Goal: Task Accomplishment & Management: Use online tool/utility

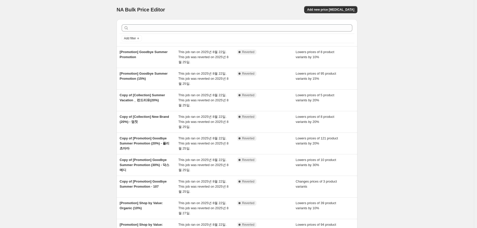
click at [81, 79] on div "NA Bulk Price Editor. This page is ready NA Bulk Price Editor Add new price cha…" at bounding box center [237, 156] width 474 height 312
click at [396, 50] on div "NA Bulk Price Editor. This page is ready NA Bulk Price Editor Add new price cha…" at bounding box center [237, 156] width 474 height 312
click at [346, 11] on span "Add new price change job" at bounding box center [330, 10] width 47 height 4
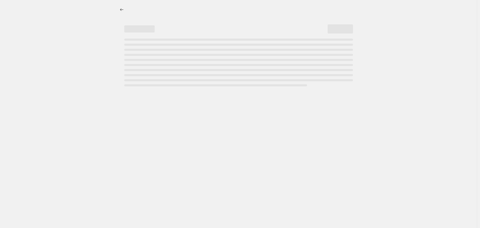
select select "percentage"
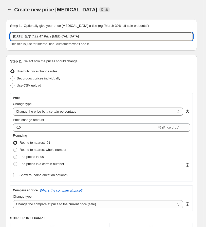
click at [50, 36] on input "2025년 8월 27일 오후 7:22:47 Price change job" at bounding box center [101, 36] width 183 height 8
drag, startPoint x: 89, startPoint y: 37, endPoint x: -52, endPoint y: 38, distance: 141.1
click at [0, 38] on html "Home Settings Plans Skip to content Create new price change job. This page is r…" at bounding box center [103, 113] width 206 height 227
drag, startPoint x: 57, startPoint y: 37, endPoint x: 60, endPoint y: 36, distance: 2.8
click at [57, 37] on input "2025년 8월 27일 오후 7:22:47 Price change job" at bounding box center [101, 36] width 183 height 8
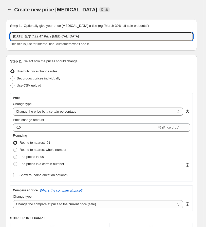
drag, startPoint x: 88, startPoint y: 36, endPoint x: -12, endPoint y: 36, distance: 100.6
click at [0, 36] on html "Home Settings Plans Skip to content Create new price change job. This page is r…" at bounding box center [103, 113] width 206 height 227
type input "ㅇ"
type input "d"
type input "욕실 필수템 (Docsmedi, Teabless, Dr.bio, Erigeron)"
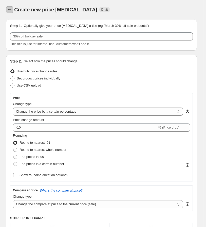
click at [7, 9] on icon "Price change jobs" at bounding box center [9, 9] width 5 height 5
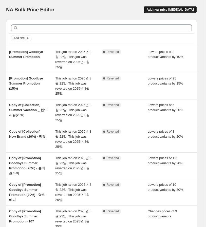
click at [169, 10] on span "Add new price change job" at bounding box center [170, 10] width 47 height 4
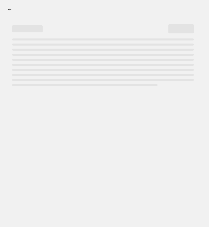
select select "percentage"
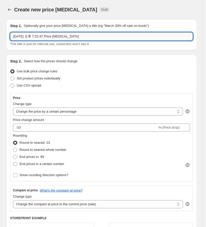
click at [29, 37] on input "2025년 8월 27일 오후 7:22:47 Price change job" at bounding box center [101, 36] width 183 height 8
paste input "욕실 필수템 (Docsmedi, Teabless, Dr.bio, Erigeron)"
click at [31, 37] on input "욕실 필수템 (Docsmedi, Teabless, Dr.bio, Erigeron" at bounding box center [101, 36] width 183 height 8
click at [107, 44] on div "This title is just for internal use, customers won't see it" at bounding box center [101, 44] width 183 height 5
drag, startPoint x: 49, startPoint y: 37, endPoint x: 117, endPoint y: 40, distance: 67.9
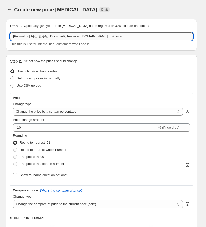
click at [117, 40] on input "[Promotion] 욕실 필수템_Docsmedi, Teabless, Dr.bio, Erigeron" at bounding box center [101, 36] width 183 height 8
click at [103, 64] on div "Step 2. Select how the prices should change Use bulk price change rules Set pro…" at bounding box center [101, 170] width 183 height 222
click at [98, 37] on input "[Promotion] 욕실 필수템_닥스메디, 티블레스, 닥터바이오, 에리제론" at bounding box center [101, 36] width 183 height 8
drag, startPoint x: 98, startPoint y: 37, endPoint x: 118, endPoint y: 42, distance: 20.3
click at [98, 36] on input "[Promotion] 욕실 필수템_닥스메디, 티블레스, 닥터바이오, 에리제론" at bounding box center [101, 36] width 183 height 8
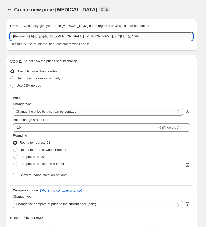
drag, startPoint x: 76, startPoint y: 36, endPoint x: 92, endPoint y: 36, distance: 15.7
click at [92, 36] on input "[Promotion] 욕실 필수템_닥스메디, 티블레스, 닥터바이오 10%" at bounding box center [101, 36] width 183 height 8
type input "[Promotion] 욕실 필수템_닥스메디, 티블레스 10%"
click at [94, 56] on div "Step 2. Select how the prices should change Use bulk price change rules Set pro…" at bounding box center [101, 170] width 191 height 230
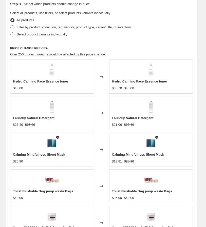
scroll to position [282, 0]
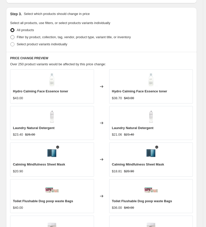
click at [37, 39] on span "Filter by product, collection, tag, vendor, product type, variant title, or inv…" at bounding box center [74, 37] width 114 height 4
click at [11, 35] on input "Filter by product, collection, tag, vendor, product type, variant title, or inv…" at bounding box center [10, 35] width 0 height 0
radio input "true"
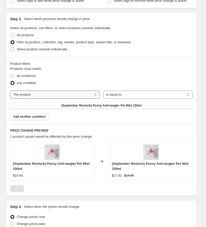
click at [48, 95] on select "The product The product's collection The product's tag The product's vendor The…" at bounding box center [55, 95] width 90 height 8
select select "vendor"
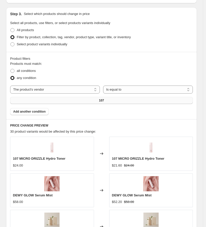
click at [101, 101] on span "107" at bounding box center [101, 101] width 5 height 4
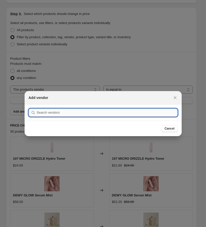
click at [67, 114] on input ":r4s:" at bounding box center [107, 113] width 141 height 8
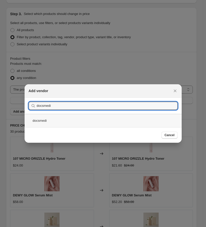
type input "docsmedi"
click at [38, 123] on div "docsmedi" at bounding box center [103, 120] width 157 height 13
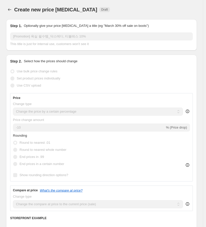
scroll to position [282, 0]
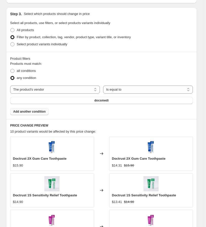
click at [30, 114] on span "Add another condition" at bounding box center [29, 112] width 32 height 4
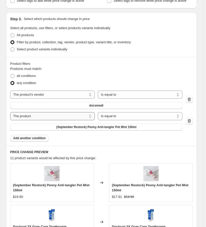
click at [34, 116] on select "The product The product's collection The product's tag The product's vendor The…" at bounding box center [52, 116] width 85 height 8
select select "vendor"
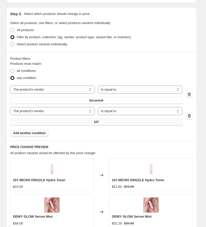
click at [102, 122] on button "107" at bounding box center [96, 122] width 172 height 7
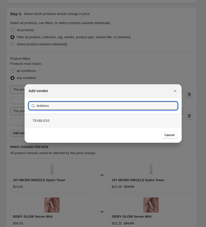
type input "teabless"
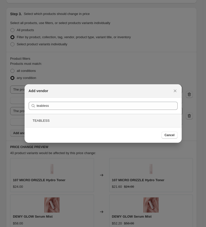
click at [44, 121] on div "TEABLESS" at bounding box center [103, 120] width 157 height 13
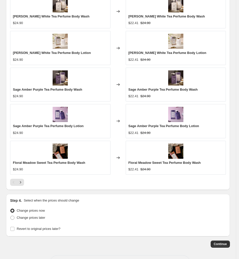
scroll to position [466, 0]
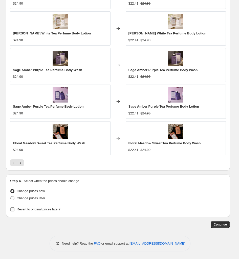
click at [13, 210] on input "Revert to original prices later?" at bounding box center [12, 210] width 4 height 4
checkbox input "true"
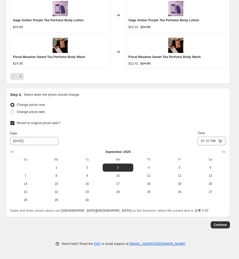
scroll to position [553, 0]
click at [60, 175] on span "8" at bounding box center [56, 176] width 27 height 4
type input "9/8/2025"
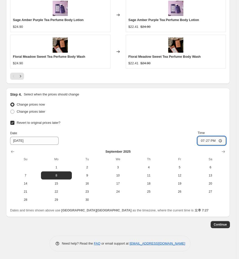
click at [212, 143] on input "19:27" at bounding box center [212, 141] width 28 height 9
type input "17:00"
click at [222, 225] on span "Continue" at bounding box center [220, 225] width 13 height 4
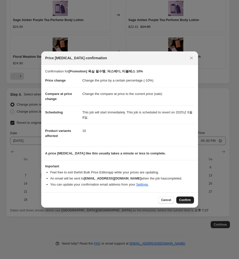
click at [179, 198] on button "Confirm" at bounding box center [186, 200] width 18 height 7
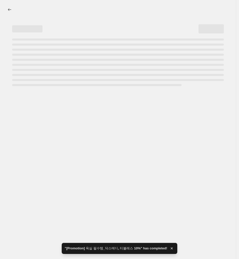
select select "percentage"
select select "vendor"
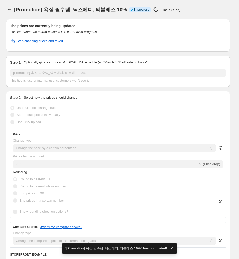
drag, startPoint x: 16, startPoint y: 8, endPoint x: 113, endPoint y: 11, distance: 96.8
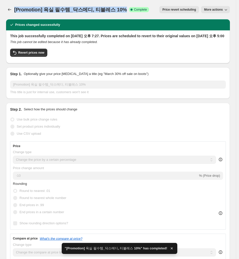
click at [121, 11] on span "[Promotion] 욕실 필수템_닥스메디, 티블레스 10%" at bounding box center [70, 10] width 113 height 6
click at [10, 10] on icon "Price change jobs" at bounding box center [9, 9] width 5 height 5
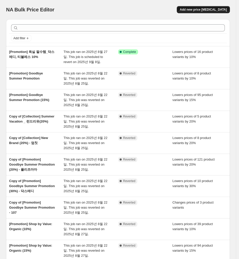
click at [202, 7] on button "Add new price change job" at bounding box center [203, 9] width 53 height 7
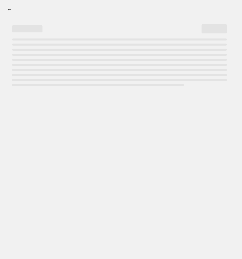
select select "percentage"
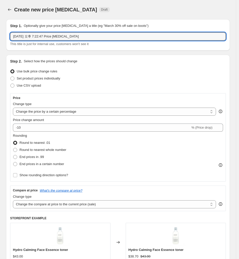
drag, startPoint x: 85, startPoint y: 35, endPoint x: -1, endPoint y: 46, distance: 87.0
click at [0, 46] on html "Home Settings Plans Skip to content Create new price change job. This page is r…" at bounding box center [119, 129] width 239 height 259
paste input "[Promotion] 욕실 필수템_닥스메디, 티블레스 10%"
type input "[Promotion] 욕실 필수템_닥스메디, 티블레스 15%"
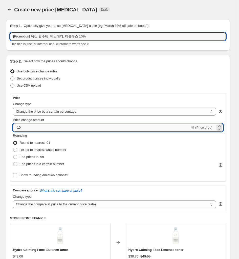
click at [32, 128] on input "-10" at bounding box center [102, 128] width 178 height 8
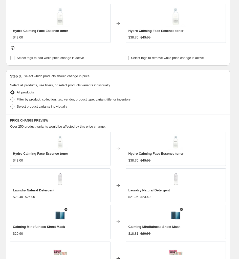
scroll to position [222, 0]
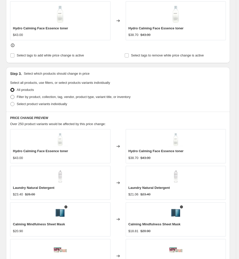
type input "-15"
click at [21, 98] on span "Filter by product, collection, tag, vendor, product type, variant title, or inv…" at bounding box center [74, 97] width 114 height 4
click at [11, 95] on input "Filter by product, collection, tag, vendor, product type, variant title, or inv…" at bounding box center [10, 95] width 0 height 0
radio input "true"
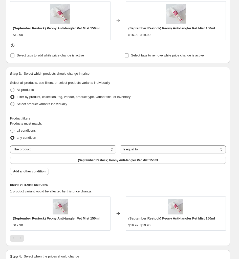
click at [25, 103] on span "Select product variants individually" at bounding box center [42, 104] width 50 height 4
click at [11, 102] on input "Select product variants individually" at bounding box center [10, 102] width 0 height 0
radio input "true"
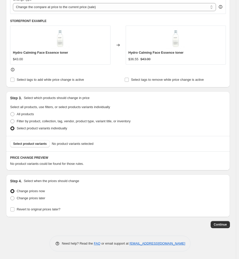
scroll to position [198, 0]
click at [37, 99] on p "Select which products should change in price" at bounding box center [57, 98] width 66 height 5
click at [28, 122] on span "Filter by product, collection, tag, vendor, product type, variant title, or inv…" at bounding box center [74, 121] width 114 height 4
click at [11, 120] on input "Filter by product, collection, tag, vendor, product type, variant title, or inv…" at bounding box center [10, 119] width 0 height 0
radio input "true"
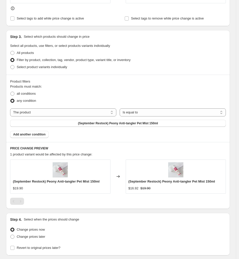
scroll to position [261, 0]
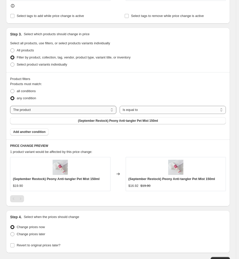
click at [47, 110] on select "The product The product's collection The product's tag The product's vendor The…" at bounding box center [63, 110] width 106 height 8
select select "vendor"
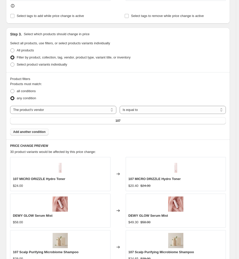
click at [37, 131] on span "Add another condition" at bounding box center [29, 132] width 32 height 4
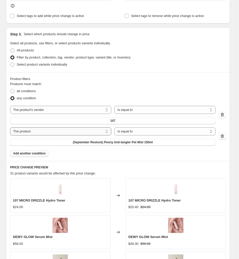
click at [36, 133] on select "The product The product's collection The product's tag The product's vendor The…" at bounding box center [60, 131] width 101 height 8
select select "vendor"
click at [107, 123] on button "107" at bounding box center [113, 120] width 206 height 7
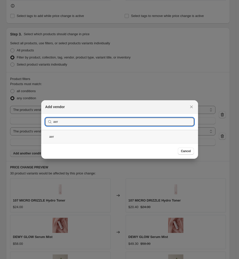
type input "aer"
click at [55, 136] on div "aer" at bounding box center [119, 136] width 157 height 13
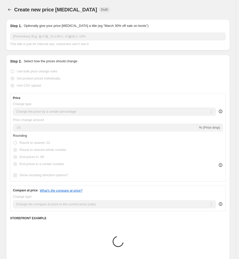
scroll to position [261, 0]
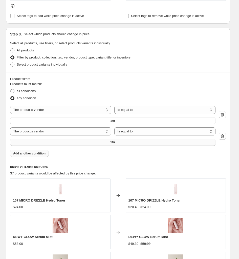
click at [106, 141] on button "107" at bounding box center [113, 142] width 206 height 7
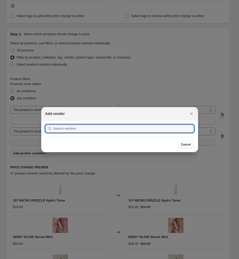
scroll to position [0, 0]
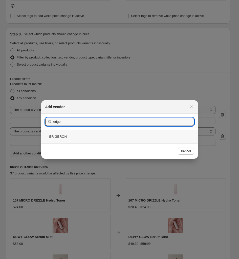
type input "erige"
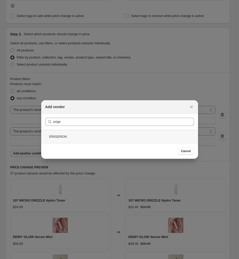
click at [60, 135] on div "ERIGERON" at bounding box center [119, 136] width 157 height 13
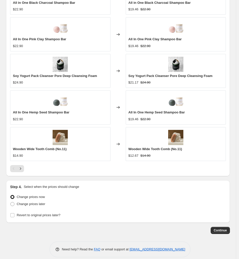
scroll to position [466, 0]
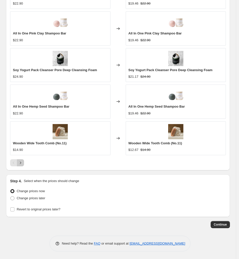
drag, startPoint x: 22, startPoint y: 165, endPoint x: 34, endPoint y: 165, distance: 11.7
click at [22, 165] on button "Next" at bounding box center [20, 162] width 7 height 7
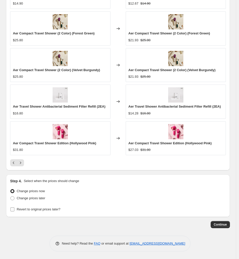
click at [13, 209] on input "Revert to original prices later?" at bounding box center [12, 210] width 4 height 4
checkbox input "true"
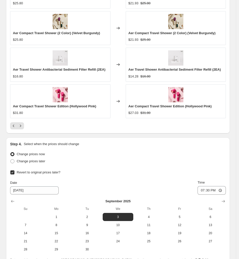
scroll to position [553, 0]
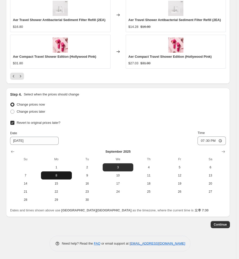
click at [60, 176] on span "8" at bounding box center [56, 176] width 27 height 4
type input "9/8/2025"
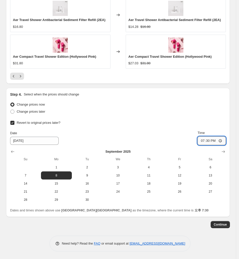
click at [212, 141] on input "19:30" at bounding box center [212, 141] width 28 height 9
type input "17:00"
click at [223, 223] on span "Continue" at bounding box center [220, 225] width 13 height 4
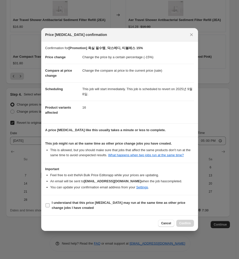
click at [64, 203] on b "I understand that this price change job may run at the same time as other price…" at bounding box center [119, 205] width 134 height 9
click at [50, 203] on input "I understand that this price change job may run at the same time as other price…" at bounding box center [48, 205] width 4 height 4
checkbox input "true"
click at [183, 224] on span "Confirm" at bounding box center [186, 223] width 12 height 4
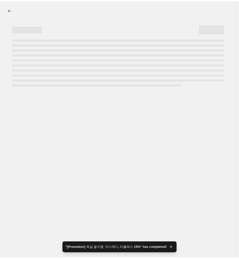
select select "percentage"
select select "vendor"
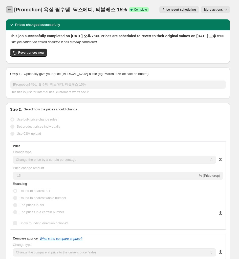
click at [12, 10] on button "Price change jobs" at bounding box center [9, 9] width 7 height 7
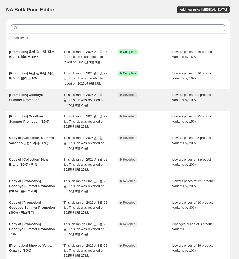
click at [36, 100] on span "[Promotion] Goodbye Summer Promotion" at bounding box center [26, 97] width 34 height 9
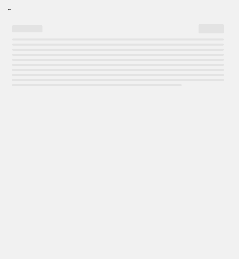
select select "percentage"
select select "vendor"
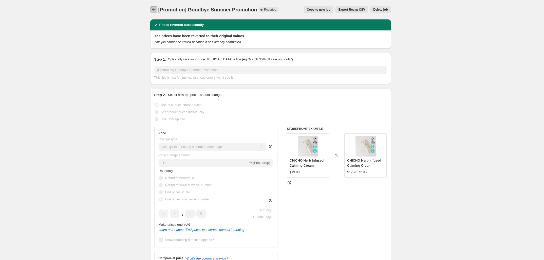
click at [156, 9] on icon "Price change jobs" at bounding box center [153, 9] width 5 height 5
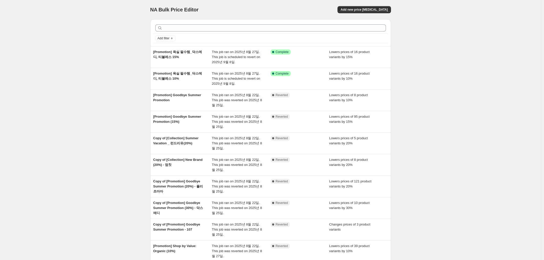
scroll to position [53, 0]
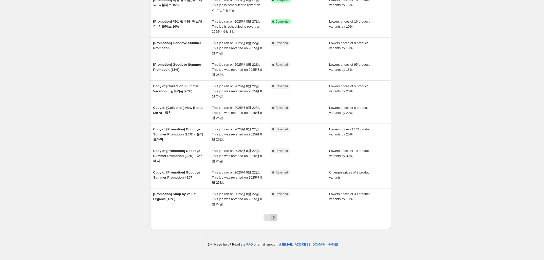
click at [276, 216] on icon "Next" at bounding box center [273, 217] width 5 height 5
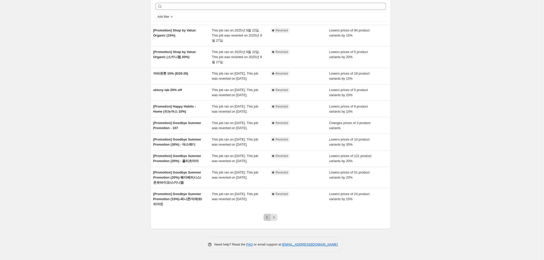
click at [266, 216] on icon "Previous" at bounding box center [267, 217] width 5 height 5
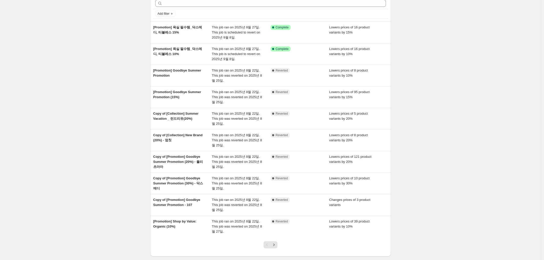
scroll to position [32, 0]
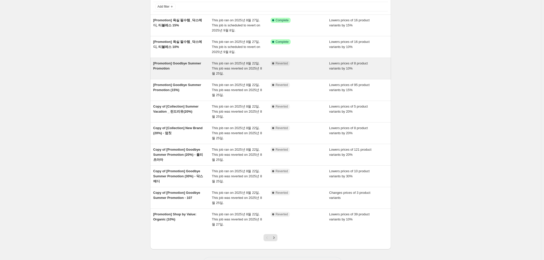
click at [172, 68] on div "[Promotion] Goodbye Summer Promotion" at bounding box center [182, 68] width 59 height 15
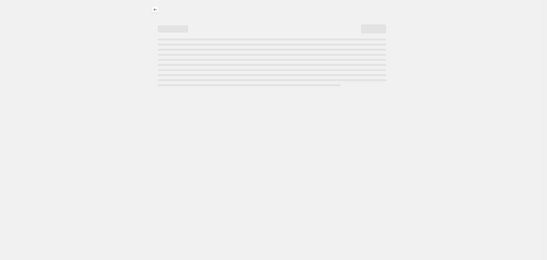
select select "percentage"
select select "vendor"
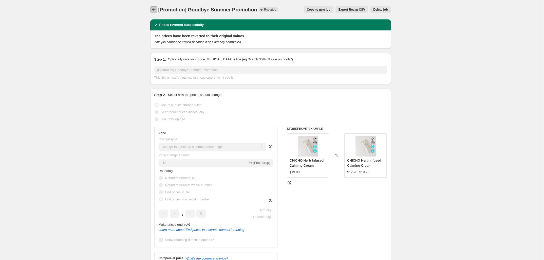
click at [154, 10] on icon "Price change jobs" at bounding box center [153, 9] width 5 height 5
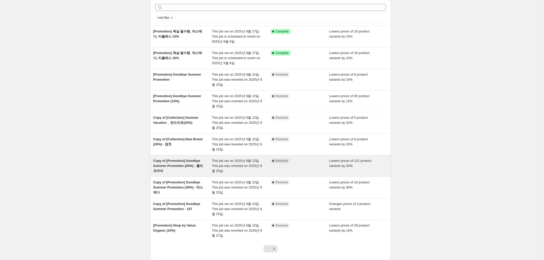
scroll to position [32, 0]
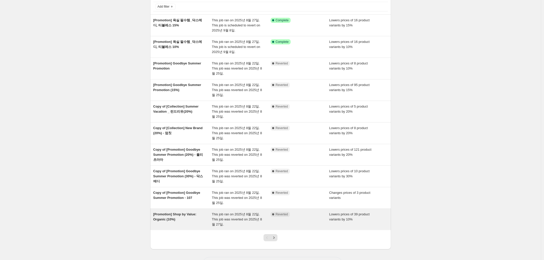
click at [184, 217] on div "[Promotion] Shop by Value: Organic (10%)" at bounding box center [182, 219] width 59 height 15
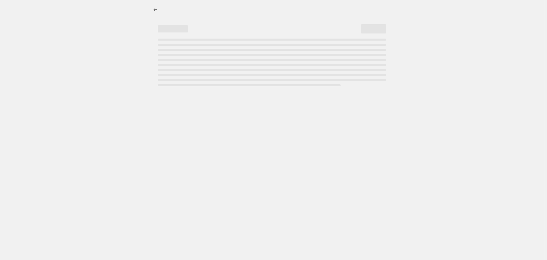
select select "percentage"
select select "vendor"
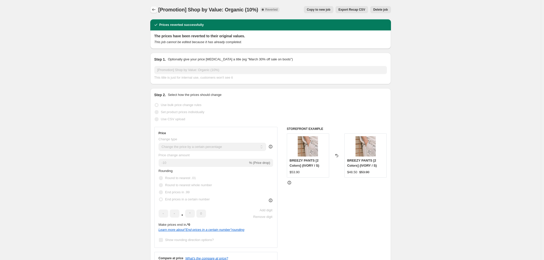
click at [154, 9] on icon "Price change jobs" at bounding box center [153, 9] width 3 height 3
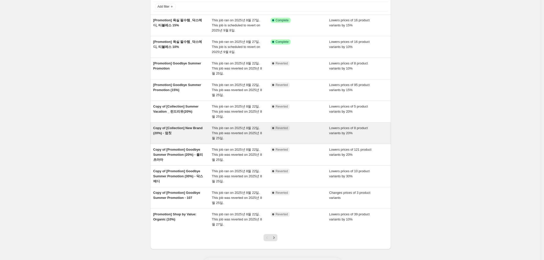
scroll to position [53, 0]
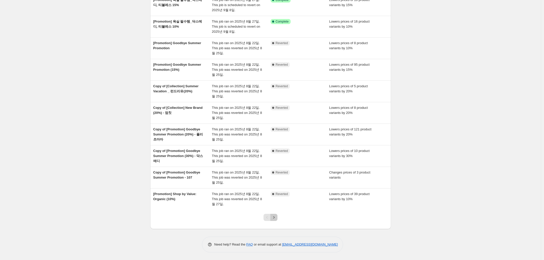
click at [274, 216] on icon "Next" at bounding box center [273, 217] width 5 height 5
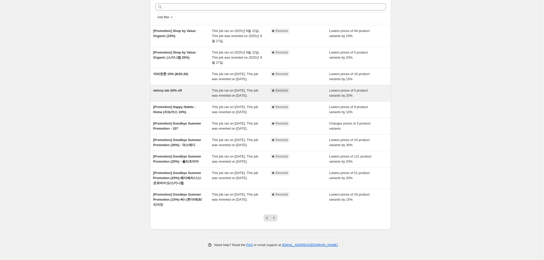
scroll to position [32, 0]
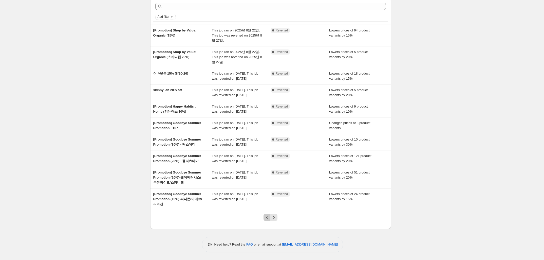
click at [269, 220] on icon "Previous" at bounding box center [267, 217] width 5 height 5
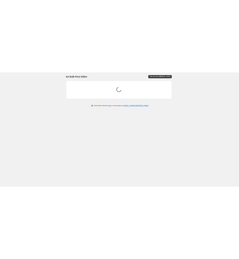
scroll to position [0, 0]
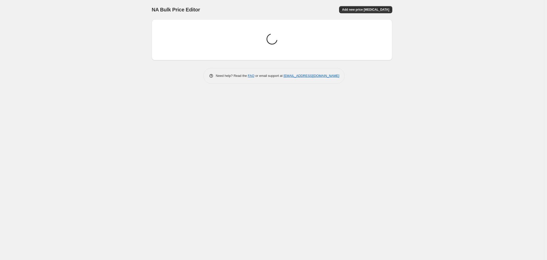
drag, startPoint x: 116, startPoint y: 179, endPoint x: 122, endPoint y: 163, distance: 16.2
click at [116, 178] on div "NA Bulk Price Editor. This page is ready NA Bulk Price Editor Add new price cha…" at bounding box center [272, 130] width 544 height 260
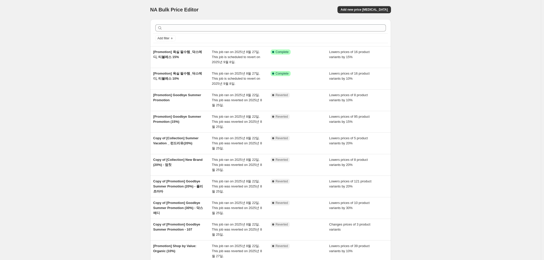
click at [122, 93] on div "NA Bulk Price Editor. This page is ready NA Bulk Price Editor Add new price cha…" at bounding box center [270, 156] width 541 height 312
